Goal: Obtain resource: Download file/media

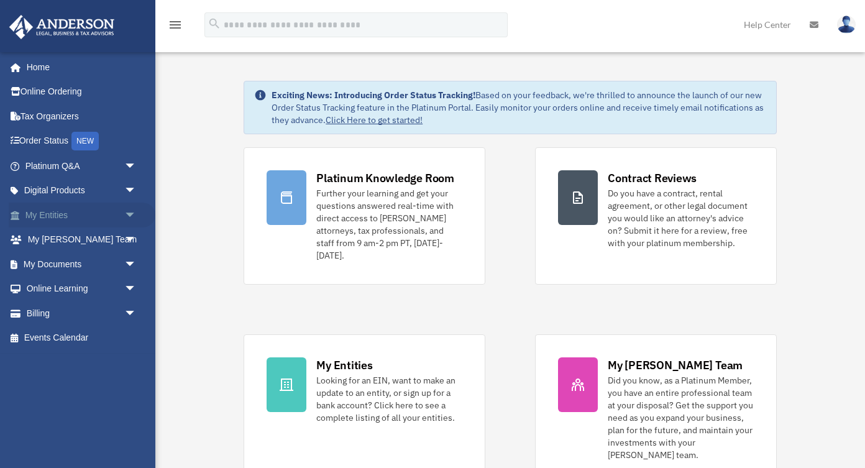
click at [127, 209] on span "arrow_drop_down" at bounding box center [136, 215] width 25 height 25
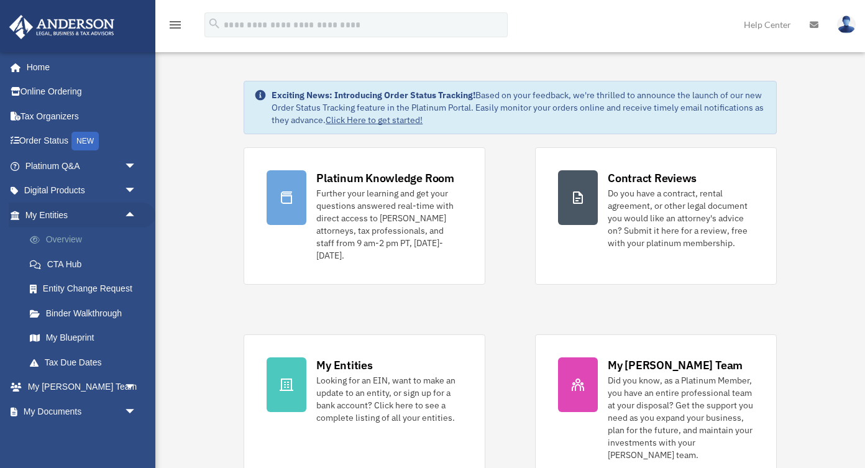
click at [76, 240] on link "Overview" at bounding box center [86, 239] width 138 height 25
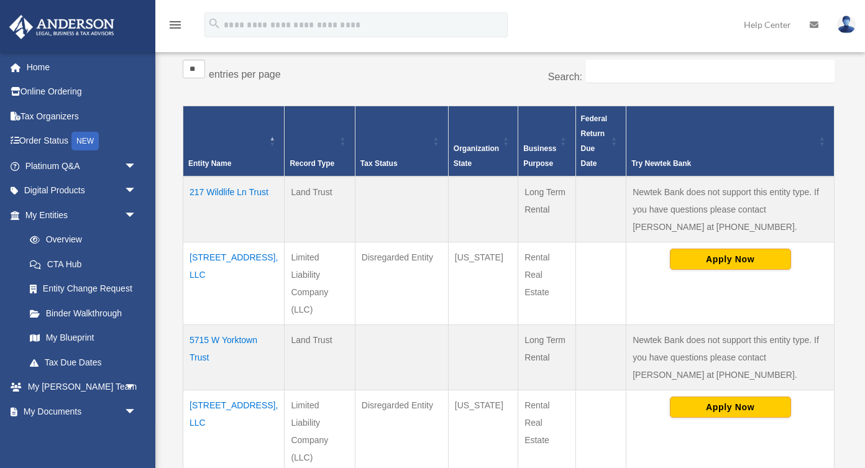
scroll to position [208, 0]
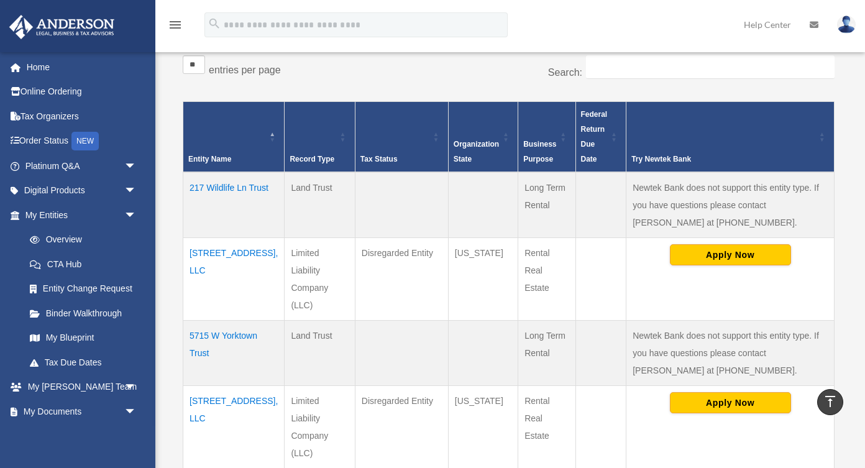
click at [219, 186] on td "217 Wildlife Ln Trust" at bounding box center [233, 205] width 101 height 66
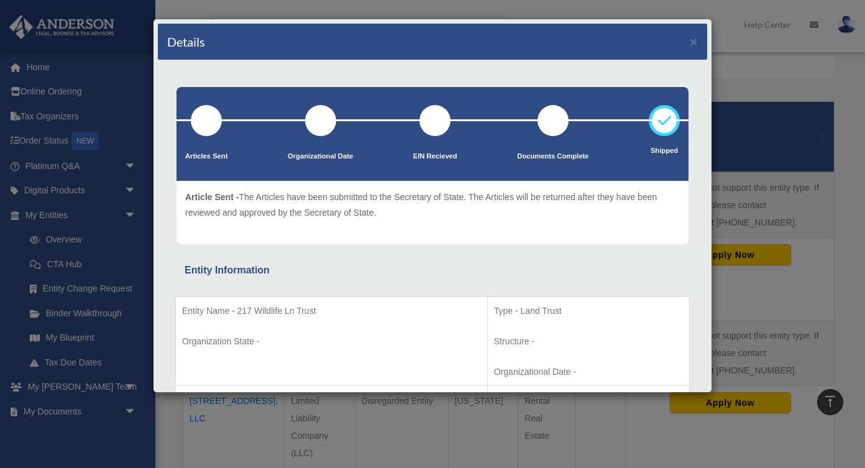
scroll to position [0, 0]
click at [693, 35] on button "×" at bounding box center [694, 41] width 8 height 13
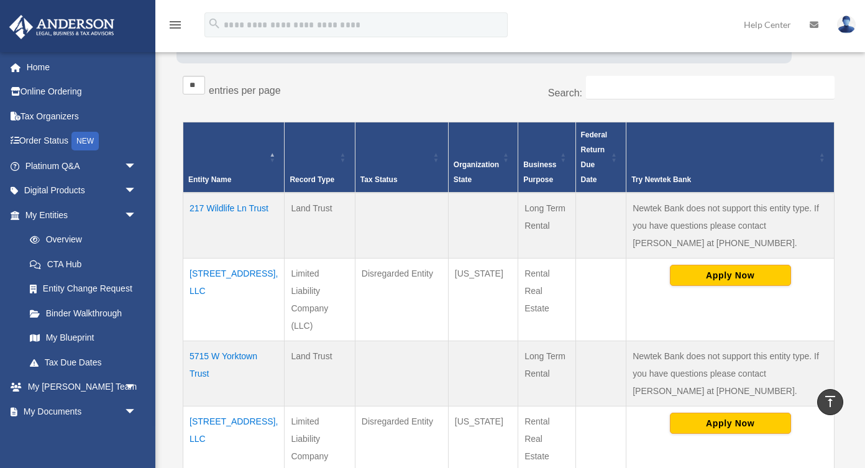
scroll to position [178, 0]
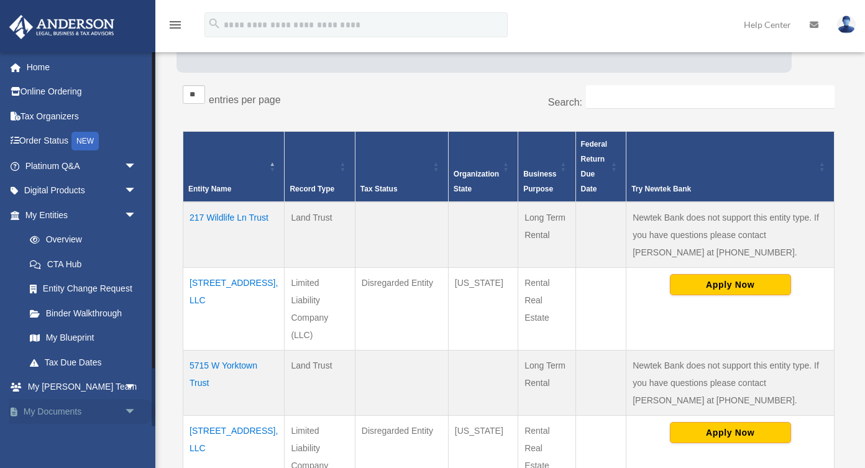
click at [130, 404] on span "arrow_drop_down" at bounding box center [136, 411] width 25 height 25
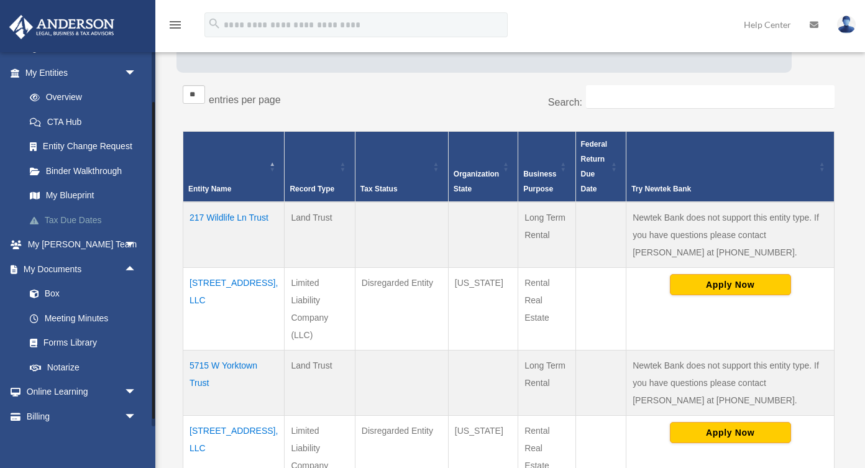
scroll to position [153, 0]
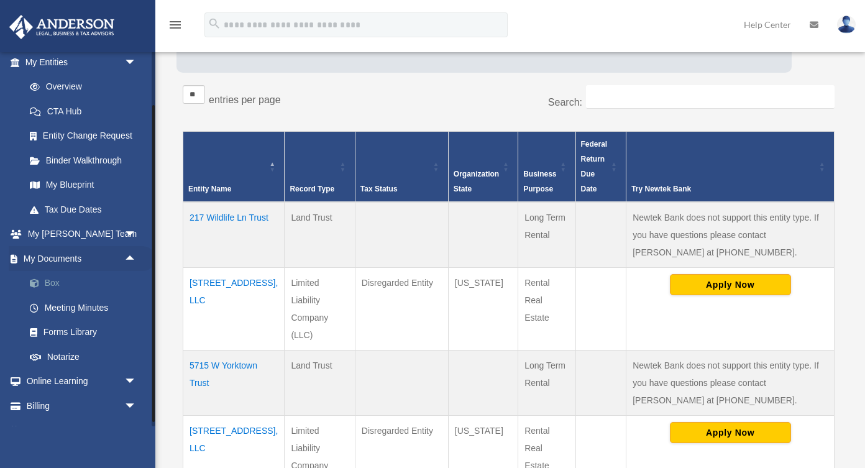
click at [52, 277] on link "Box" at bounding box center [86, 283] width 138 height 25
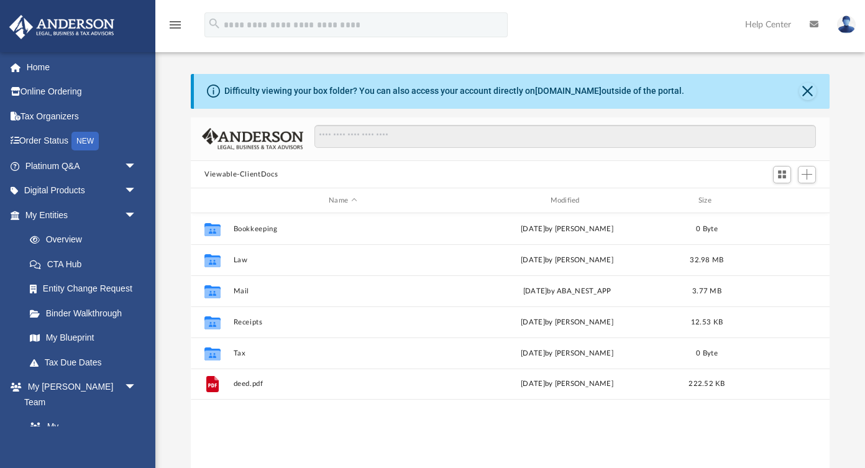
scroll to position [283, 639]
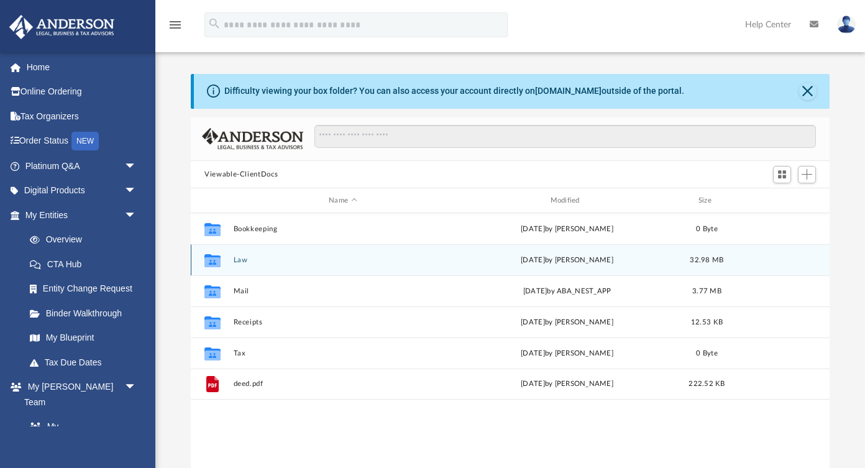
click at [247, 265] on div "Collaborated Folder Law [DATE] by [PERSON_NAME] 32.98 MB" at bounding box center [510, 259] width 639 height 31
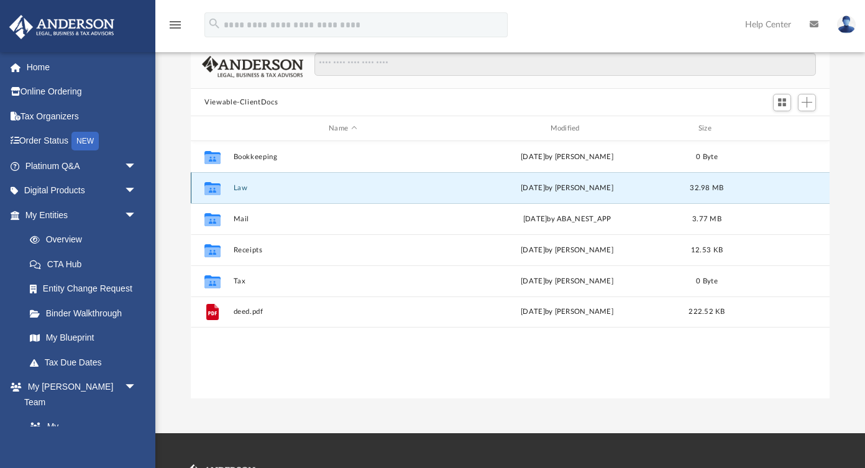
scroll to position [73, 0]
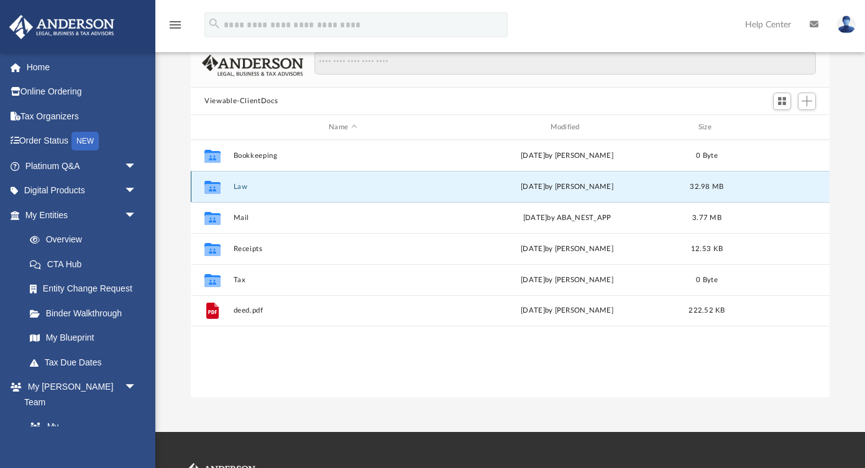
click at [211, 190] on icon "grid" at bounding box center [212, 187] width 16 height 13
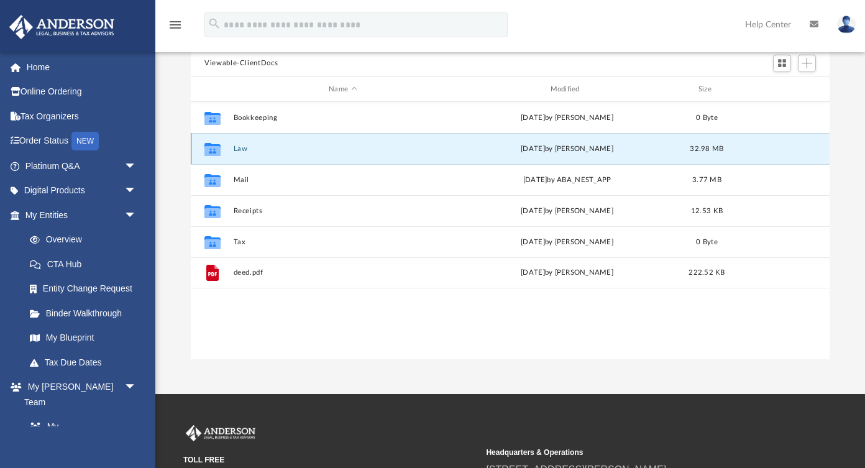
scroll to position [122, 0]
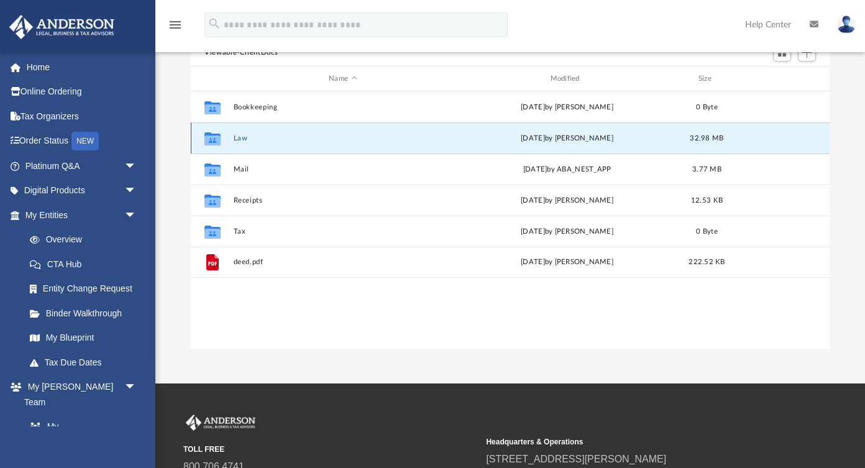
click at [249, 139] on button "Law" at bounding box center [343, 138] width 219 height 8
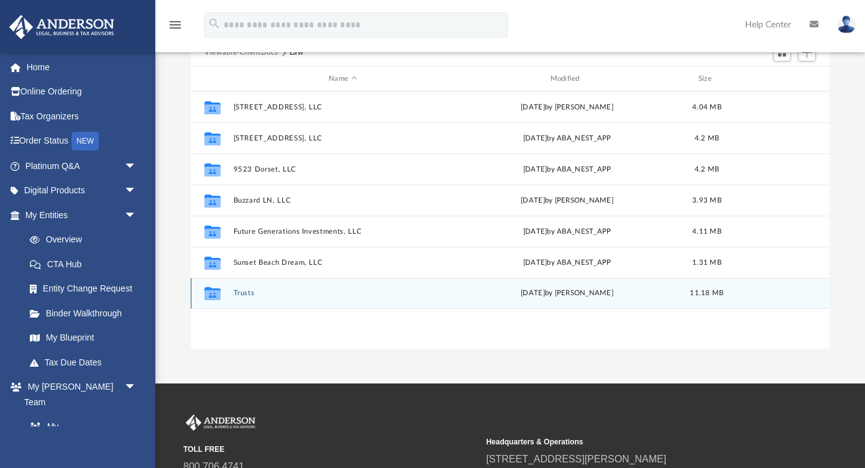
click at [240, 291] on button "Trusts" at bounding box center [343, 294] width 219 height 8
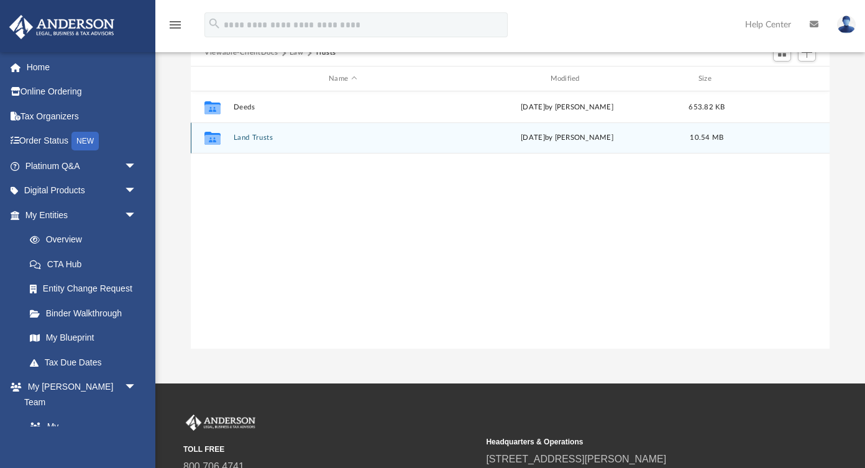
click at [255, 138] on button "Land Trusts" at bounding box center [343, 138] width 219 height 8
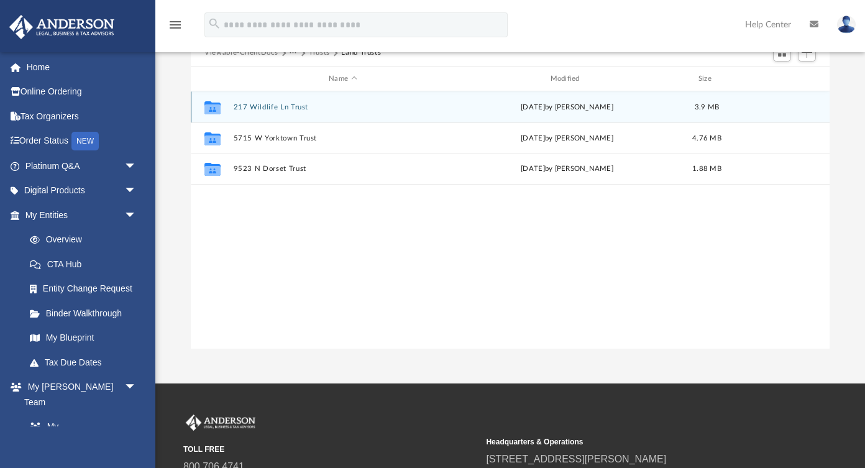
click at [263, 106] on button "217 Wildlife Ln Trust" at bounding box center [343, 107] width 219 height 8
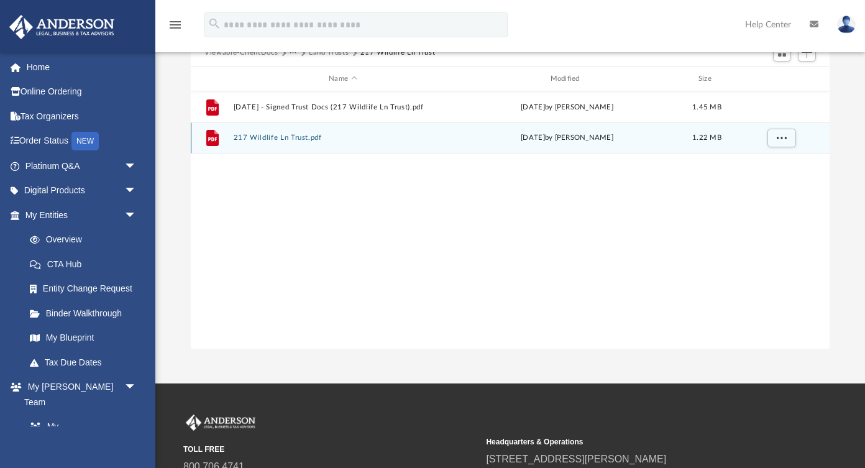
click at [281, 137] on button "217 Wildlife Ln Trust.pdf" at bounding box center [343, 138] width 219 height 8
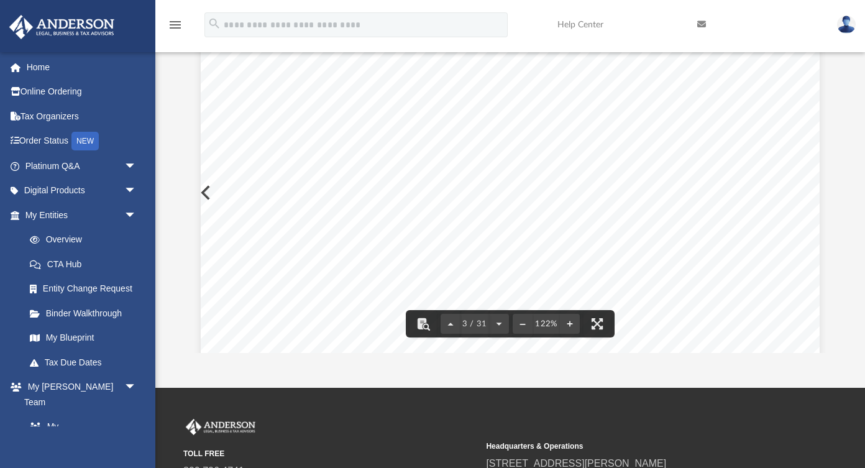
scroll to position [1707, 0]
drag, startPoint x: 283, startPoint y: 137, endPoint x: 403, endPoint y: 165, distance: 123.7
click at [403, 165] on div "CONFIRMATION OF NAMES AND FIDUCIARIES FOR THE 217 WILDLIFE LN TRUST Trust Infor…" at bounding box center [510, 373] width 619 height 801
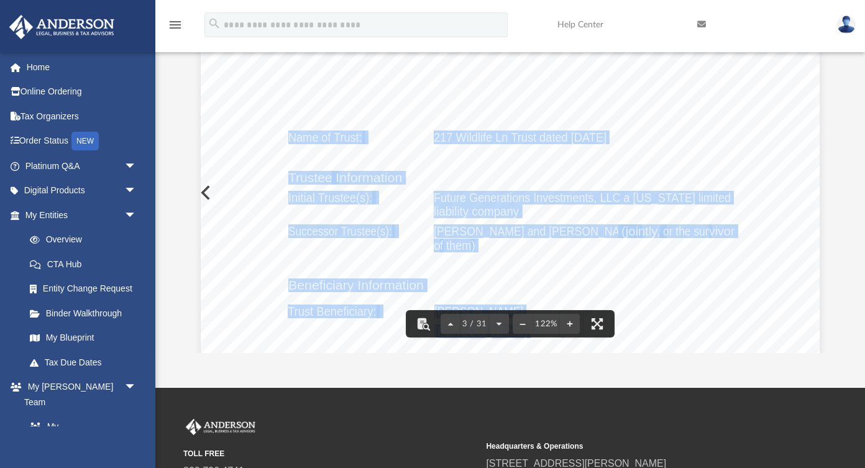
drag, startPoint x: 288, startPoint y: 137, endPoint x: 549, endPoint y: 267, distance: 291.8
click at [549, 267] on div "CONFIRMATION OF NAMES AND FIDUCIARIES FOR THE 217 WILDLIFE LN TRUST Trust Infor…" at bounding box center [510, 373] width 619 height 801
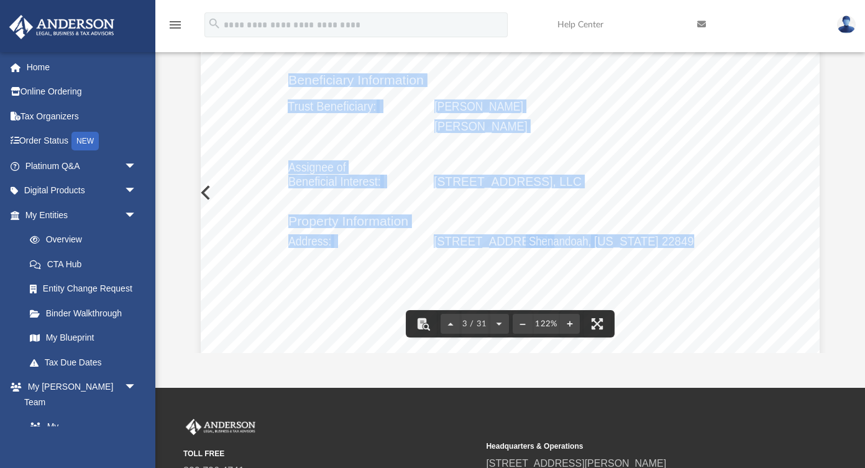
scroll to position [1919, 0]
